Goal: Transaction & Acquisition: Purchase product/service

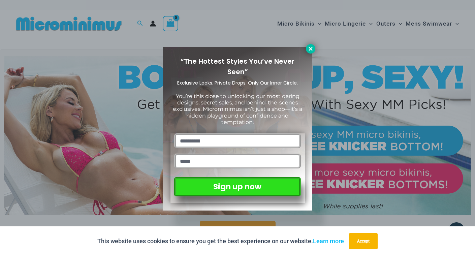
click at [311, 51] on icon at bounding box center [310, 49] width 6 height 6
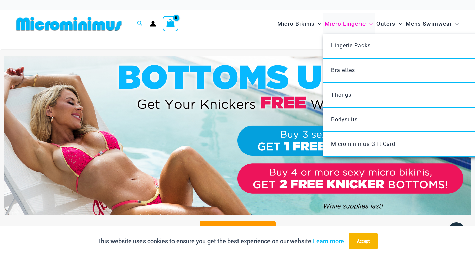
click at [345, 25] on span "Micro Lingerie" at bounding box center [345, 23] width 41 height 17
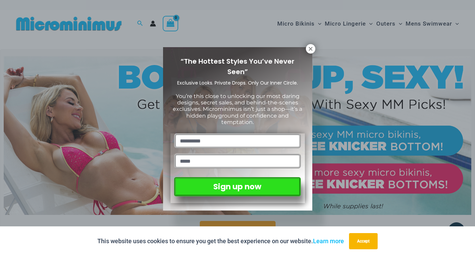
click at [307, 54] on div "“The Hottest Styles You’ve Never Seen” Exclusive Looks. Private Drops. Only Our…" at bounding box center [237, 128] width 149 height 163
click at [309, 47] on icon at bounding box center [310, 49] width 4 height 4
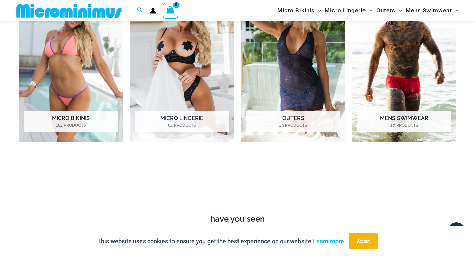
scroll to position [362, 0]
click at [179, 122] on h2 "Micro Lingerie 64 Products" at bounding box center [182, 122] width 94 height 21
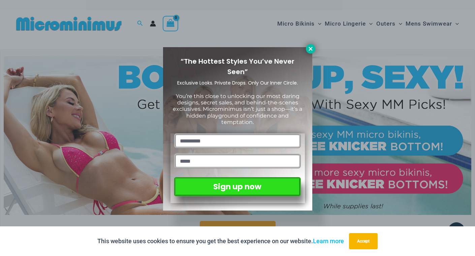
click at [312, 50] on icon at bounding box center [310, 49] width 4 height 4
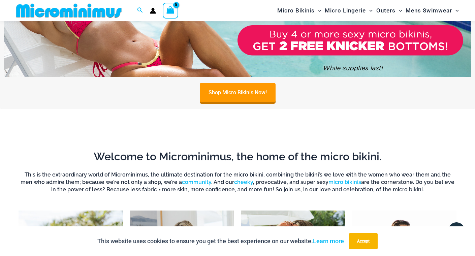
scroll to position [146, 0]
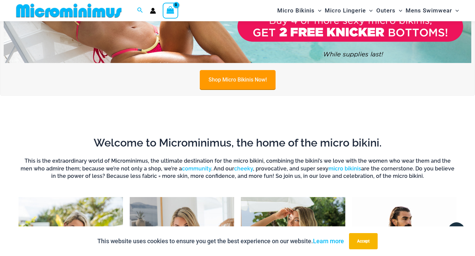
click at [236, 77] on link "Shop Micro Bikinis Now!" at bounding box center [238, 79] width 76 height 19
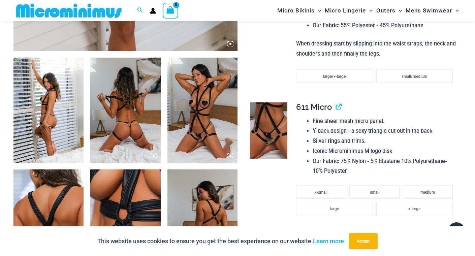
scroll to position [348, 0]
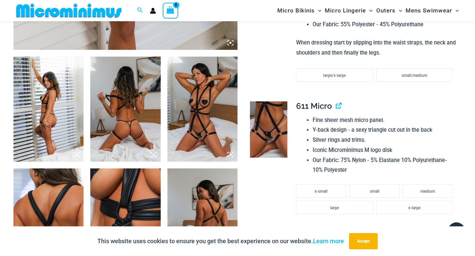
click at [56, 117] on img at bounding box center [48, 109] width 70 height 105
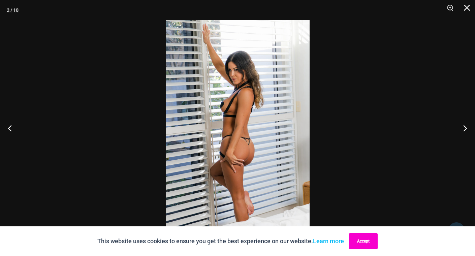
click at [366, 241] on button "Accept" at bounding box center [363, 241] width 29 height 16
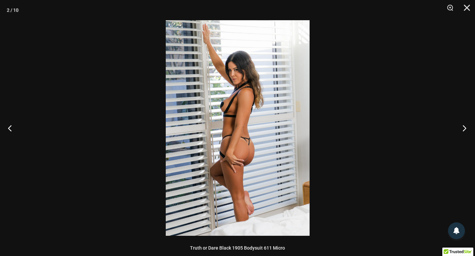
click at [463, 128] on button "Next" at bounding box center [462, 128] width 25 height 34
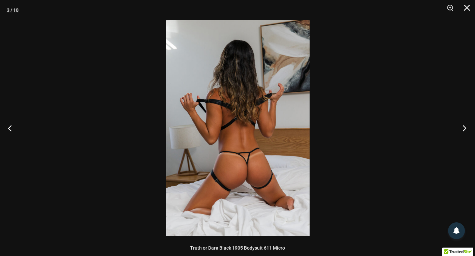
click at [463, 128] on button "Next" at bounding box center [462, 128] width 25 height 34
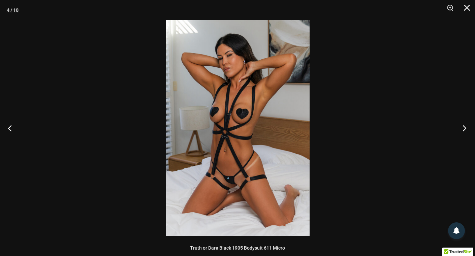
click at [463, 128] on button "Next" at bounding box center [462, 128] width 25 height 34
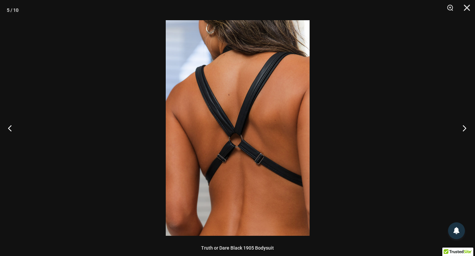
click at [463, 128] on button "Next" at bounding box center [462, 128] width 25 height 34
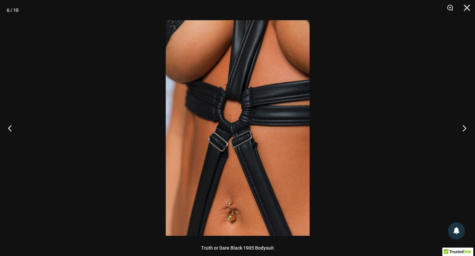
click at [463, 128] on button "Next" at bounding box center [462, 128] width 25 height 34
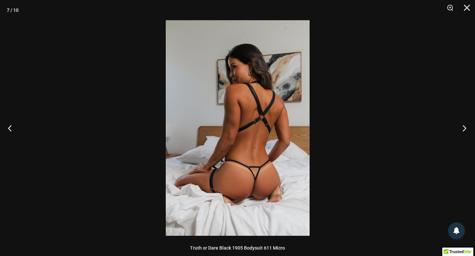
click at [463, 128] on button "Next" at bounding box center [462, 128] width 25 height 34
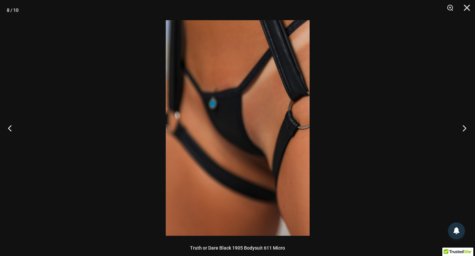
click at [463, 128] on button "Next" at bounding box center [462, 128] width 25 height 34
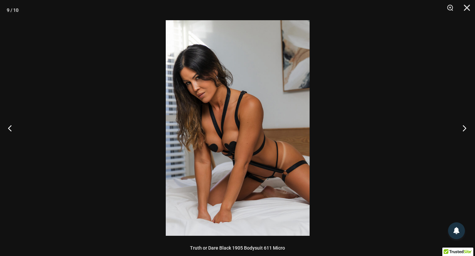
click at [463, 128] on button "Next" at bounding box center [462, 128] width 25 height 34
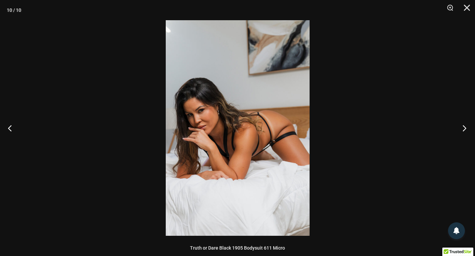
click at [463, 128] on button "Next" at bounding box center [462, 128] width 25 height 34
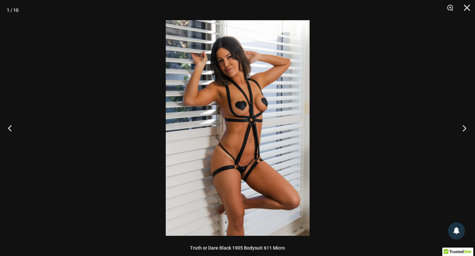
click at [463, 128] on button "Next" at bounding box center [462, 128] width 25 height 34
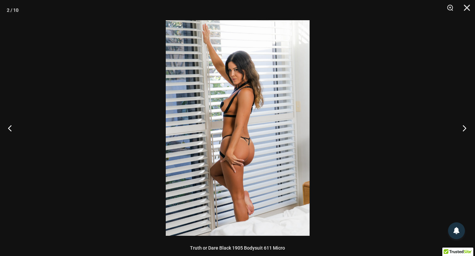
click at [463, 128] on button "Next" at bounding box center [462, 128] width 25 height 34
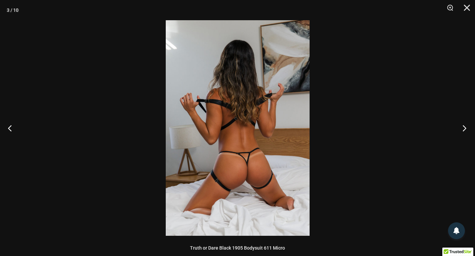
click at [463, 128] on button "Next" at bounding box center [462, 128] width 25 height 34
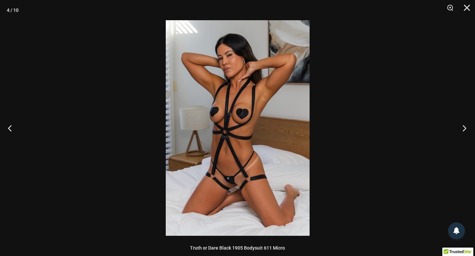
click at [463, 128] on button "Next" at bounding box center [462, 128] width 25 height 34
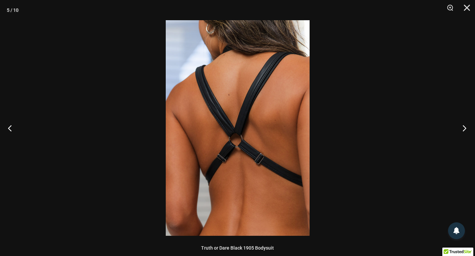
click at [463, 128] on button "Next" at bounding box center [462, 128] width 25 height 34
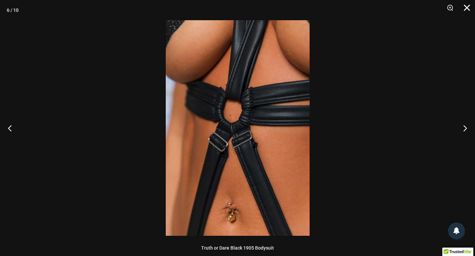
click at [466, 9] on button "Close" at bounding box center [464, 10] width 17 height 20
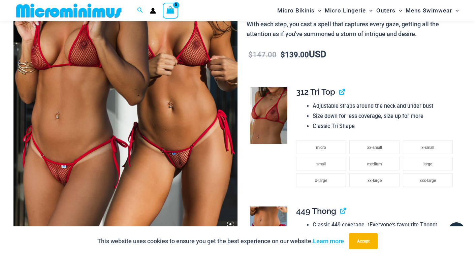
scroll to position [166, 0]
click at [231, 223] on icon at bounding box center [230, 224] width 2 height 2
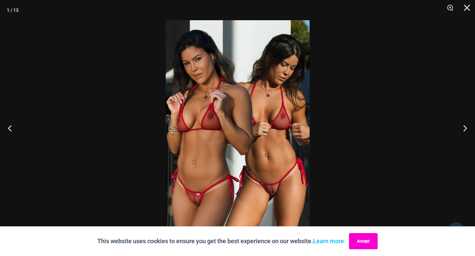
click at [364, 239] on button "Accept" at bounding box center [363, 241] width 29 height 16
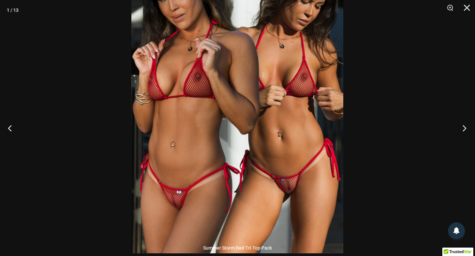
click at [466, 127] on button "Next" at bounding box center [462, 128] width 25 height 34
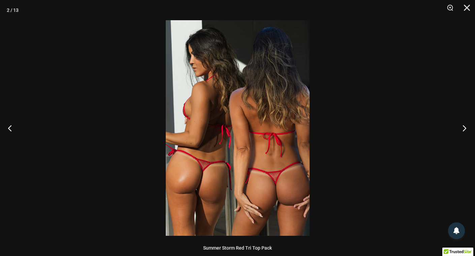
click at [466, 127] on button "Next" at bounding box center [462, 128] width 25 height 34
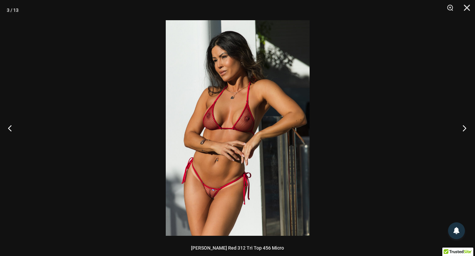
click at [466, 127] on button "Next" at bounding box center [462, 128] width 25 height 34
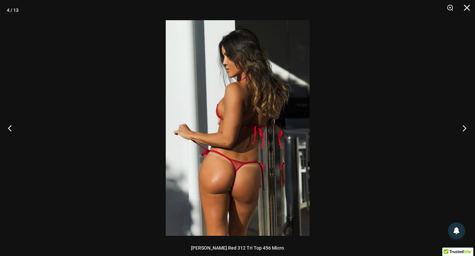
click at [466, 127] on button "Next" at bounding box center [462, 128] width 25 height 34
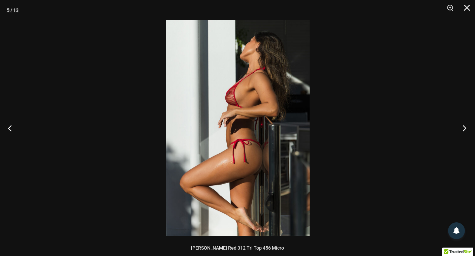
click at [466, 127] on button "Next" at bounding box center [462, 128] width 25 height 34
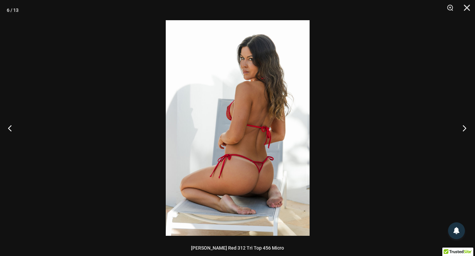
click at [466, 127] on button "Next" at bounding box center [462, 128] width 25 height 34
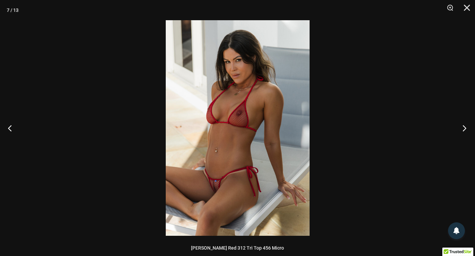
click at [466, 127] on button "Next" at bounding box center [462, 128] width 25 height 34
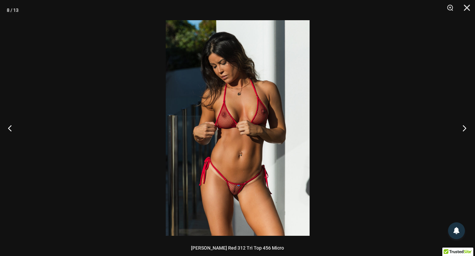
click at [466, 127] on button "Next" at bounding box center [462, 128] width 25 height 34
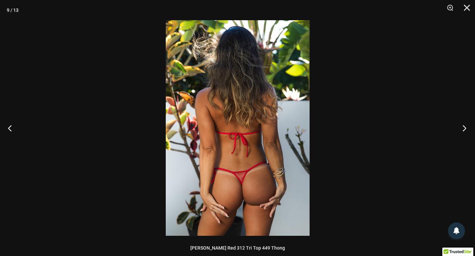
click at [466, 127] on button "Next" at bounding box center [462, 128] width 25 height 34
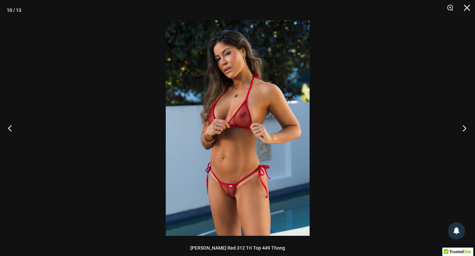
click at [466, 127] on button "Next" at bounding box center [462, 128] width 25 height 34
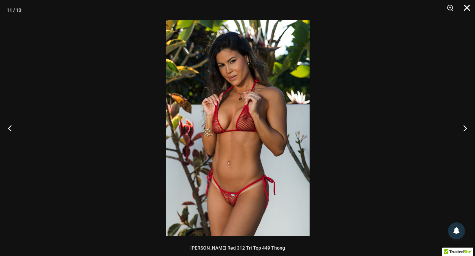
click at [466, 7] on button "Close" at bounding box center [464, 10] width 17 height 20
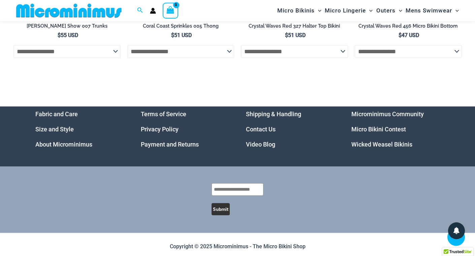
scroll to position [2429, 0]
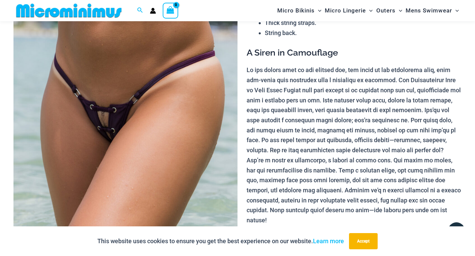
scroll to position [100, 0]
click at [163, 125] on img at bounding box center [125, 130] width 224 height 336
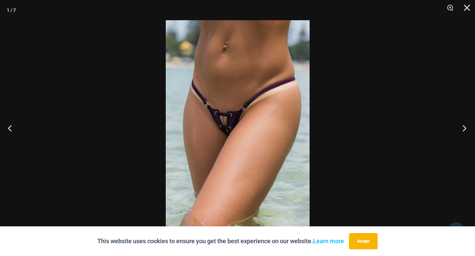
click at [469, 123] on button "Next" at bounding box center [462, 128] width 25 height 34
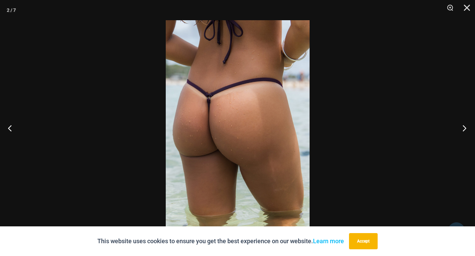
click at [469, 123] on button "Next" at bounding box center [462, 128] width 25 height 34
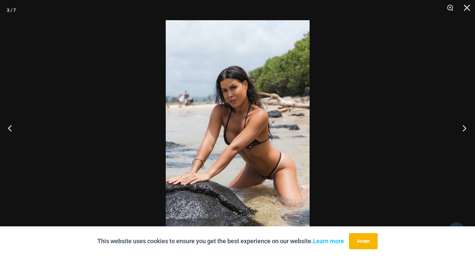
click at [469, 123] on button "Next" at bounding box center [462, 128] width 25 height 34
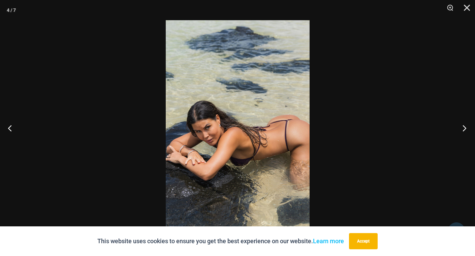
click at [469, 123] on button "Next" at bounding box center [462, 128] width 25 height 34
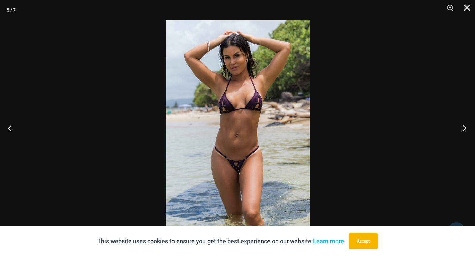
click at [469, 123] on button "Next" at bounding box center [462, 128] width 25 height 34
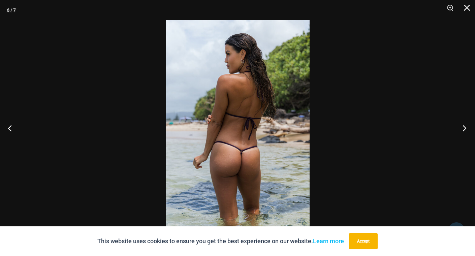
click at [464, 126] on button "Next" at bounding box center [462, 128] width 25 height 34
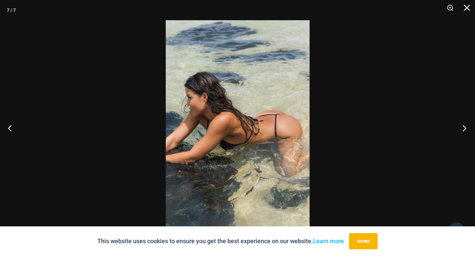
click at [464, 126] on button "Next" at bounding box center [462, 128] width 25 height 34
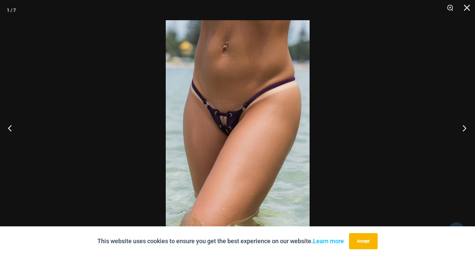
click at [464, 126] on button "Next" at bounding box center [462, 128] width 25 height 34
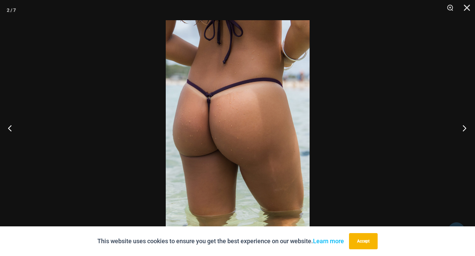
click at [464, 126] on button "Next" at bounding box center [462, 128] width 25 height 34
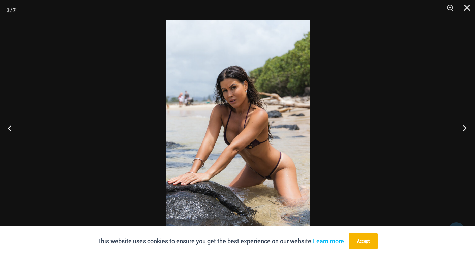
click at [464, 126] on button "Next" at bounding box center [462, 128] width 25 height 34
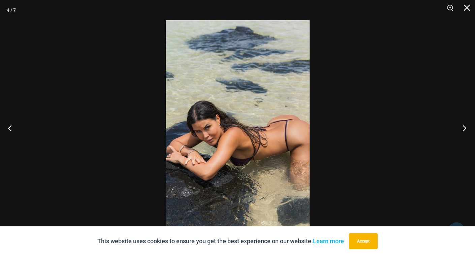
click at [464, 126] on button "Next" at bounding box center [462, 128] width 25 height 34
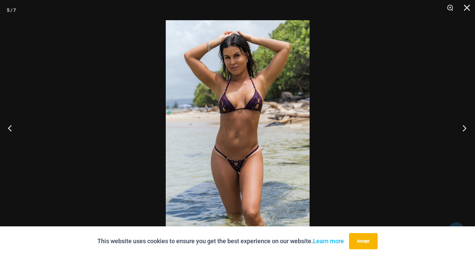
click at [464, 126] on button "Next" at bounding box center [462, 128] width 25 height 34
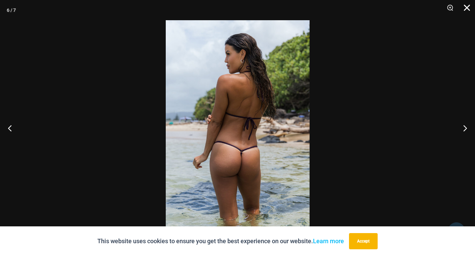
click at [465, 6] on button "Close" at bounding box center [464, 10] width 17 height 20
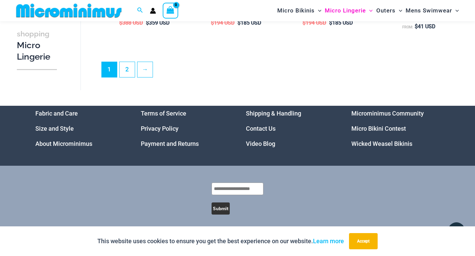
scroll to position [1613, 0]
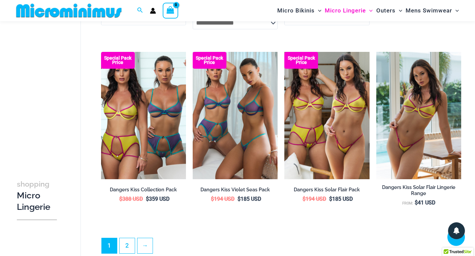
scroll to position [1489, 0]
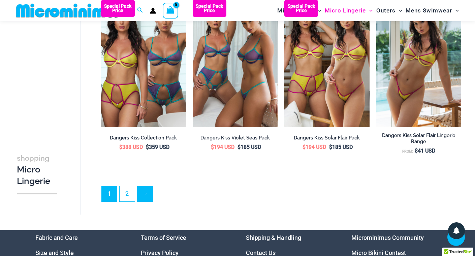
click at [142, 193] on link "→" at bounding box center [144, 193] width 15 height 15
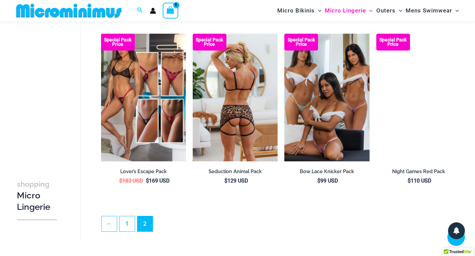
scroll to position [1404, 0]
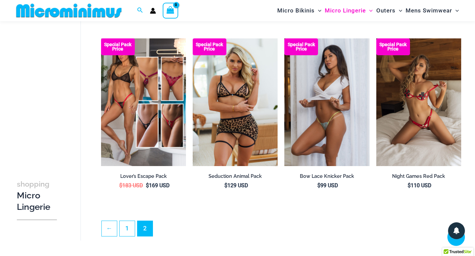
click at [331, 138] on img at bounding box center [326, 102] width 85 height 128
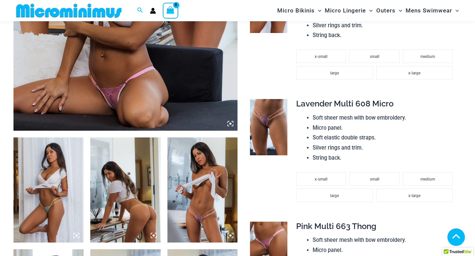
scroll to position [312, 0]
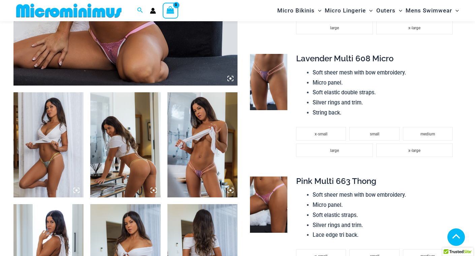
click at [42, 161] on img at bounding box center [48, 144] width 70 height 105
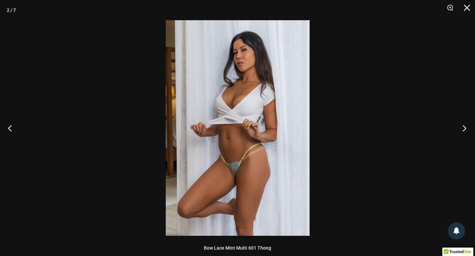
click at [465, 127] on button "Next" at bounding box center [462, 128] width 25 height 34
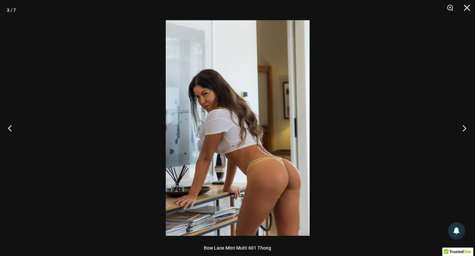
click at [465, 127] on button "Next" at bounding box center [462, 128] width 25 height 34
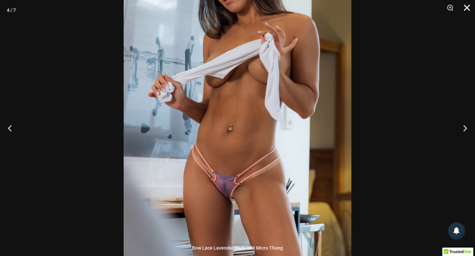
click at [466, 10] on button "Close" at bounding box center [464, 10] width 17 height 20
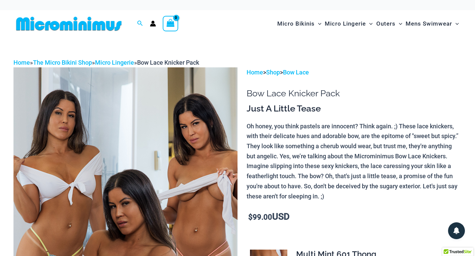
scroll to position [0, 0]
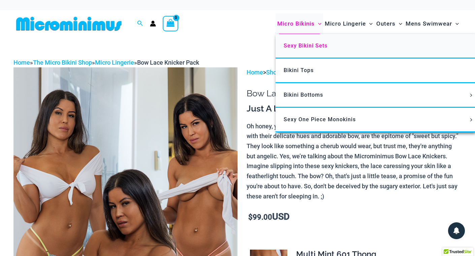
click at [294, 47] on span "Sexy Bikini Sets" at bounding box center [306, 45] width 44 height 6
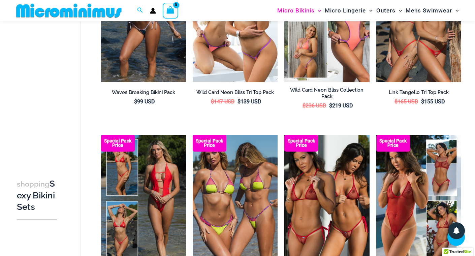
scroll to position [218, 0]
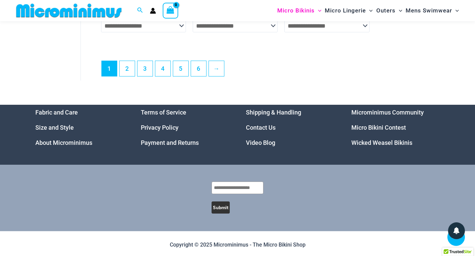
scroll to position [1734, 0]
